Goal: Information Seeking & Learning: Learn about a topic

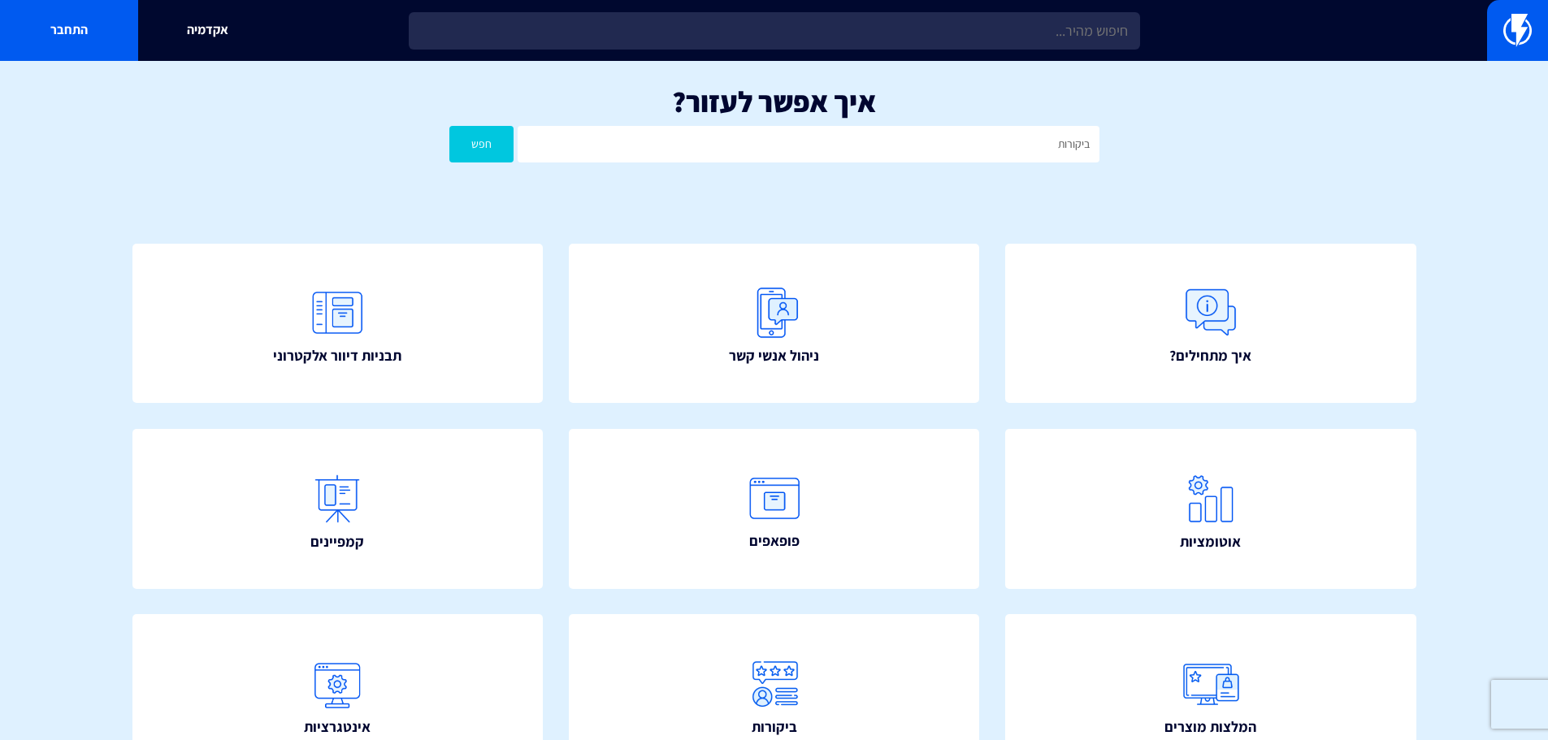
type input "ביקורות"
click at [449, 126] on button "חפש" at bounding box center [481, 144] width 65 height 37
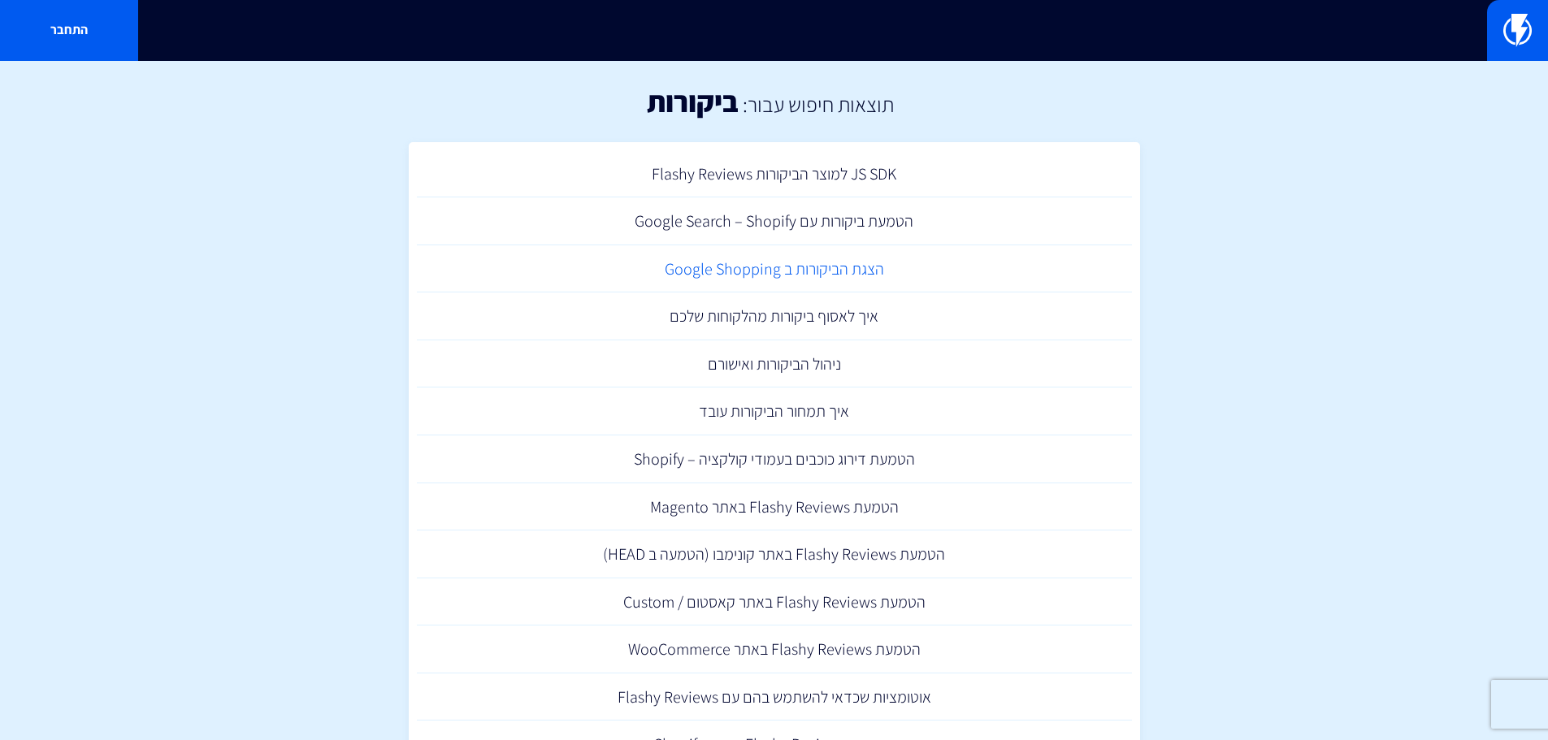
click at [812, 265] on link "הצגת הביקורות ב Google Shopping" at bounding box center [774, 269] width 715 height 48
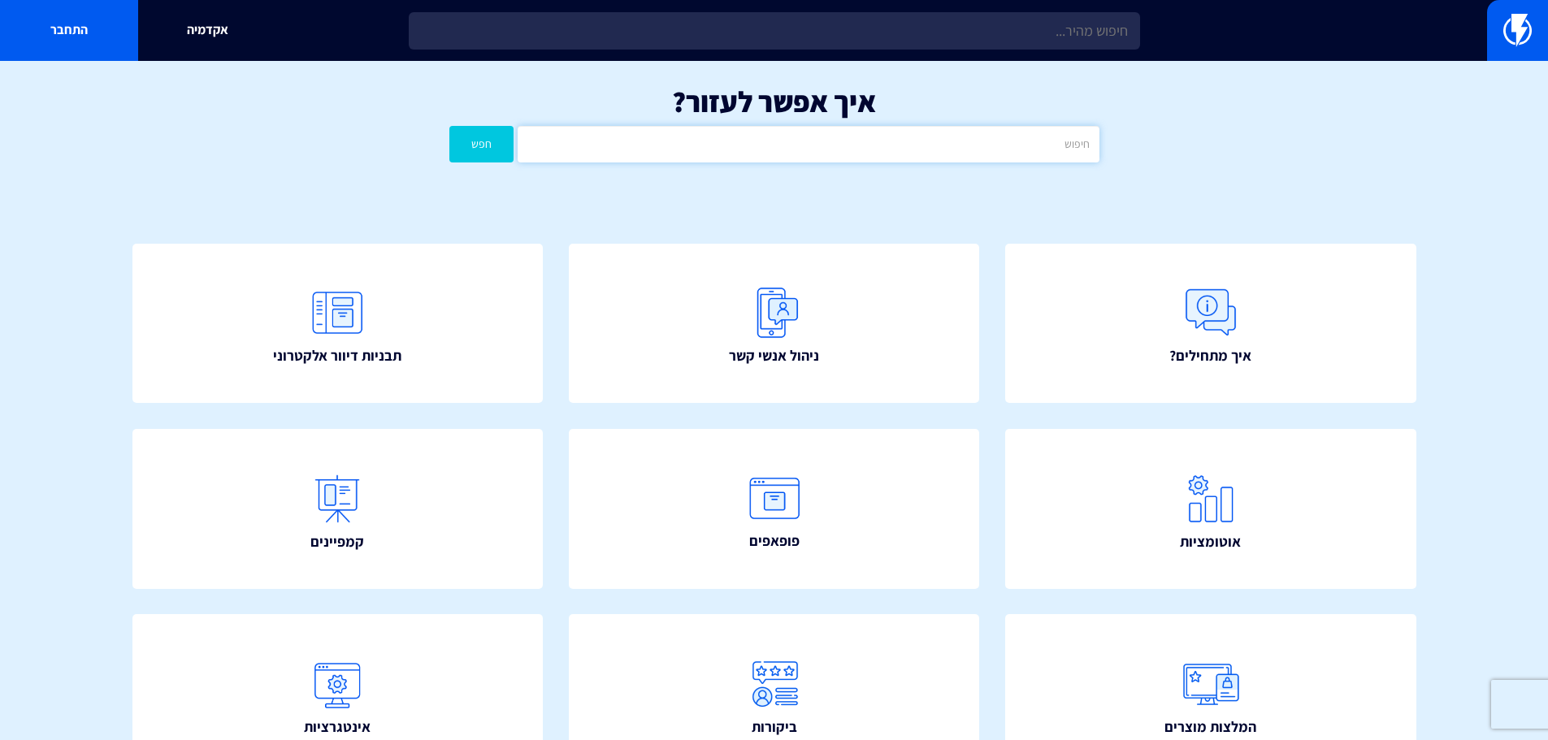
click at [914, 145] on input "text" at bounding box center [808, 144] width 581 height 37
click at [449, 126] on button "חפש" at bounding box center [481, 144] width 65 height 37
click at [1071, 147] on input "הטמעת ביקורות" at bounding box center [808, 144] width 581 height 37
click at [1073, 146] on input "הטמעת ביקורות" at bounding box center [808, 144] width 581 height 37
type input "ביקורות"
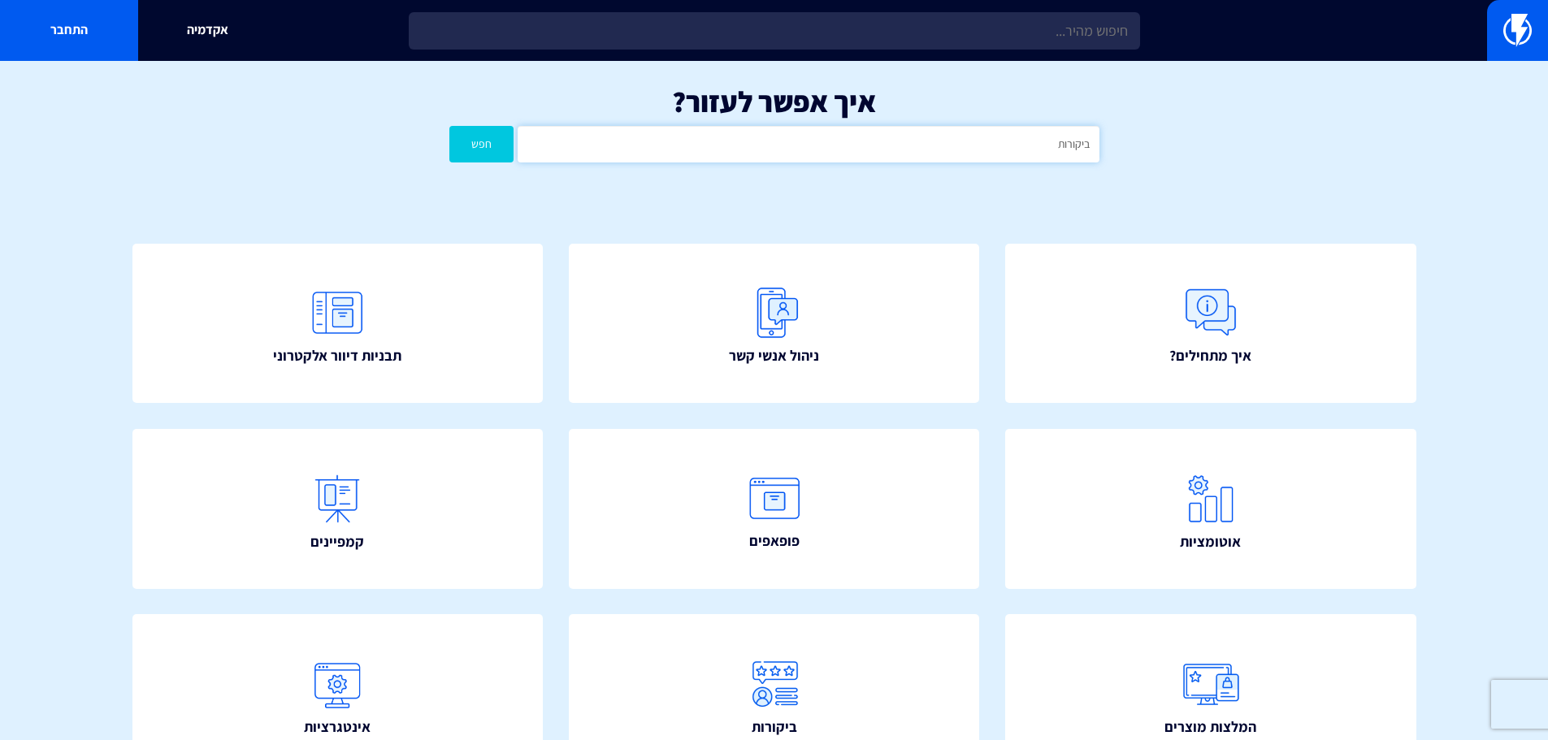
click at [449, 126] on button "חפש" at bounding box center [481, 144] width 65 height 37
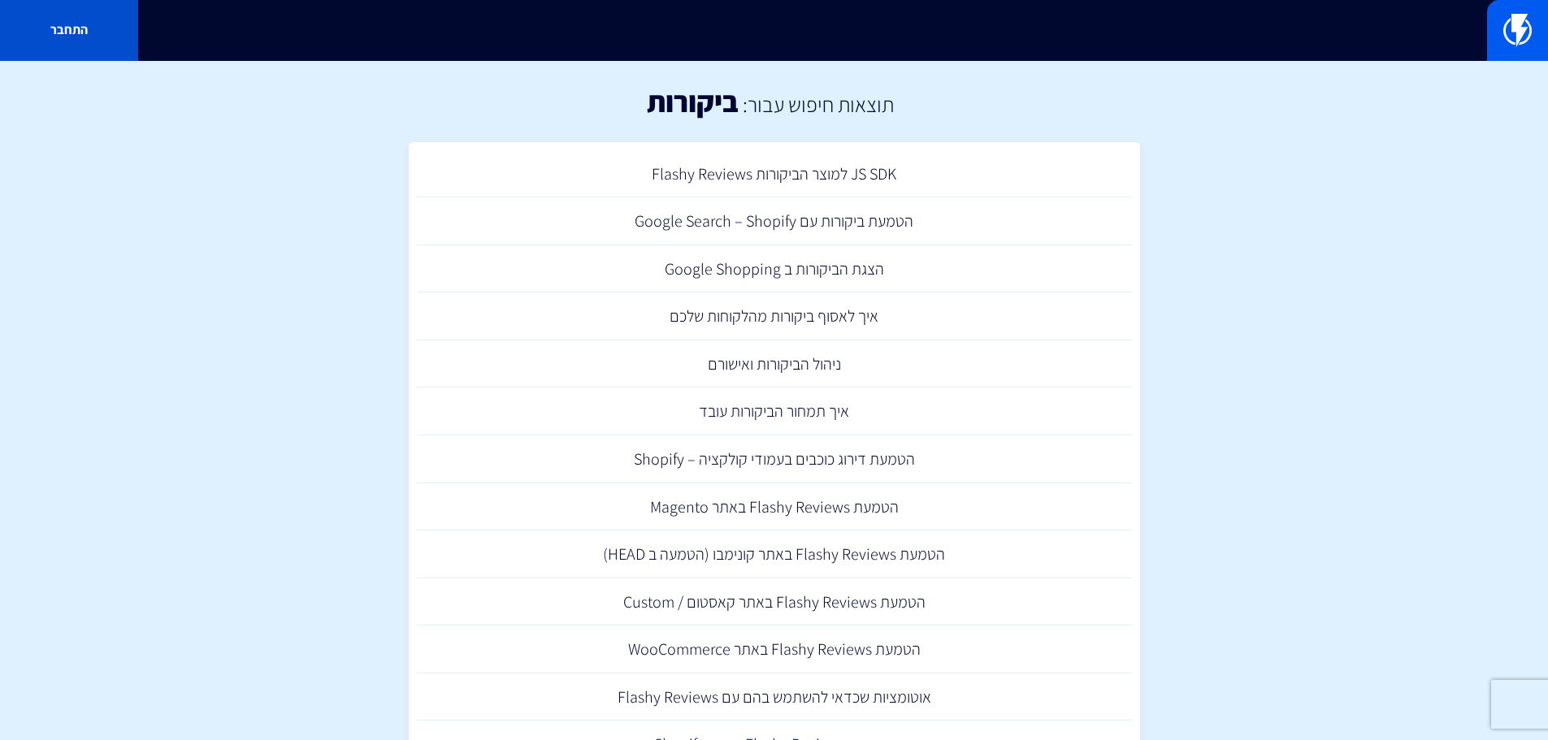
click at [66, 36] on link "התחבר" at bounding box center [69, 30] width 138 height 61
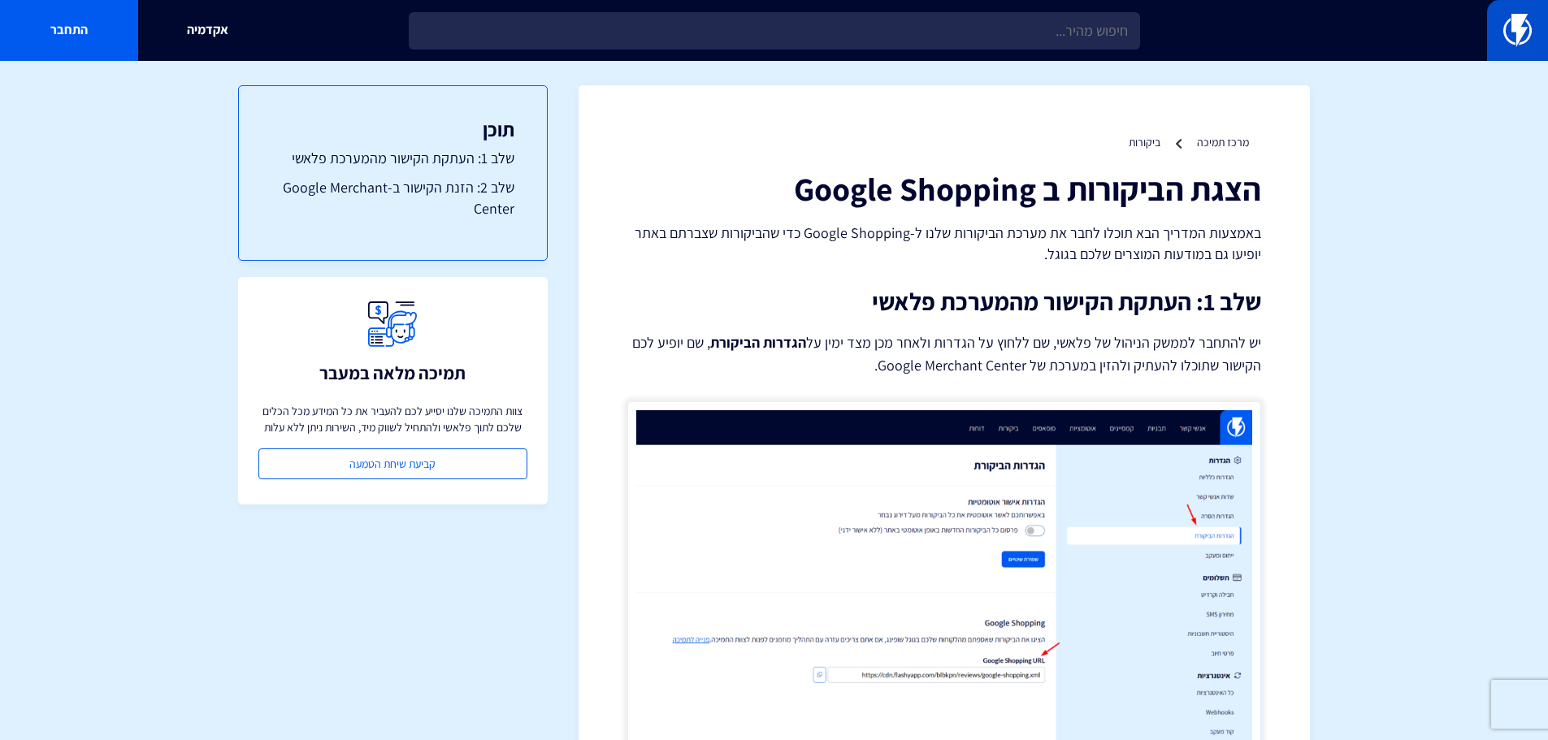
click at [1524, 25] on img at bounding box center [1518, 30] width 28 height 33
